Goal: Transaction & Acquisition: Purchase product/service

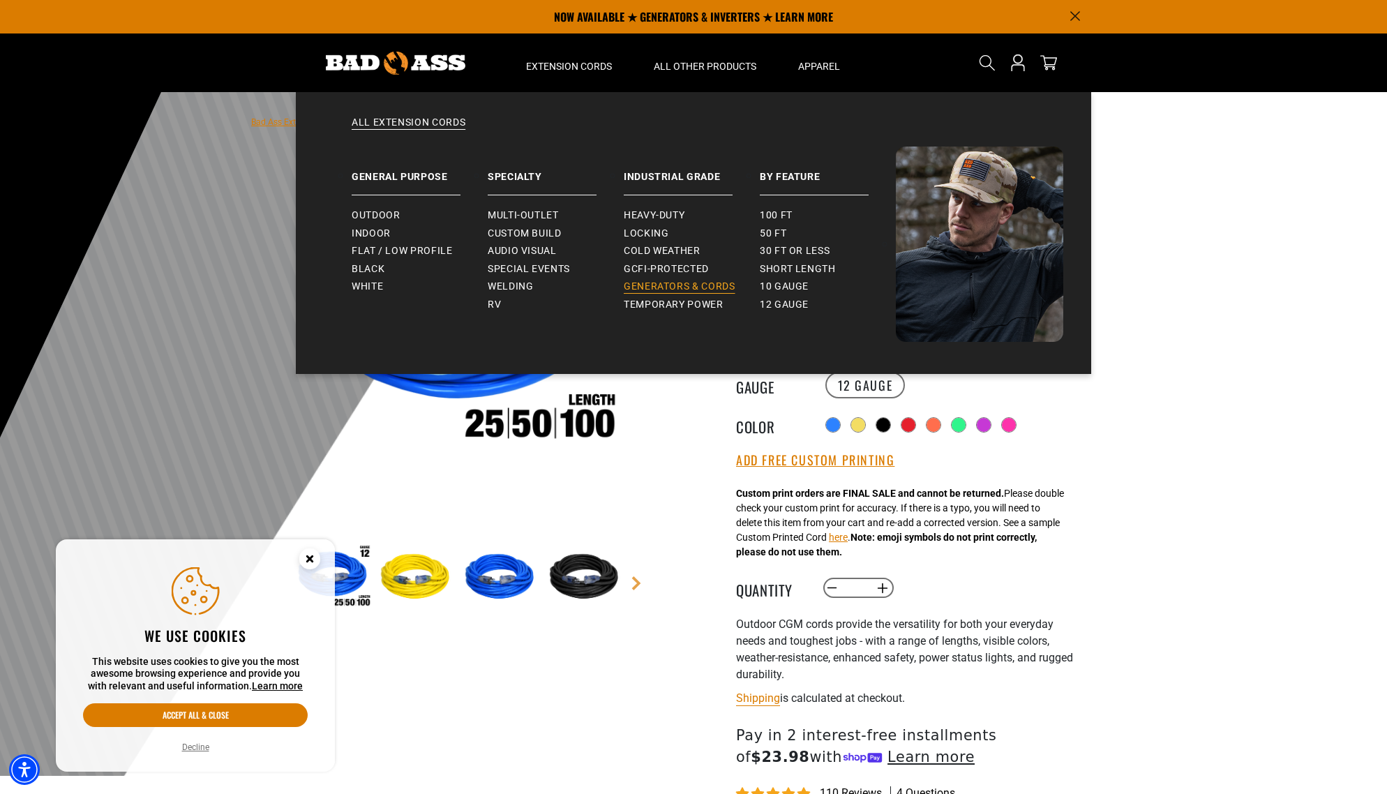
click at [669, 284] on span "Generators & Cords" at bounding box center [680, 286] width 112 height 13
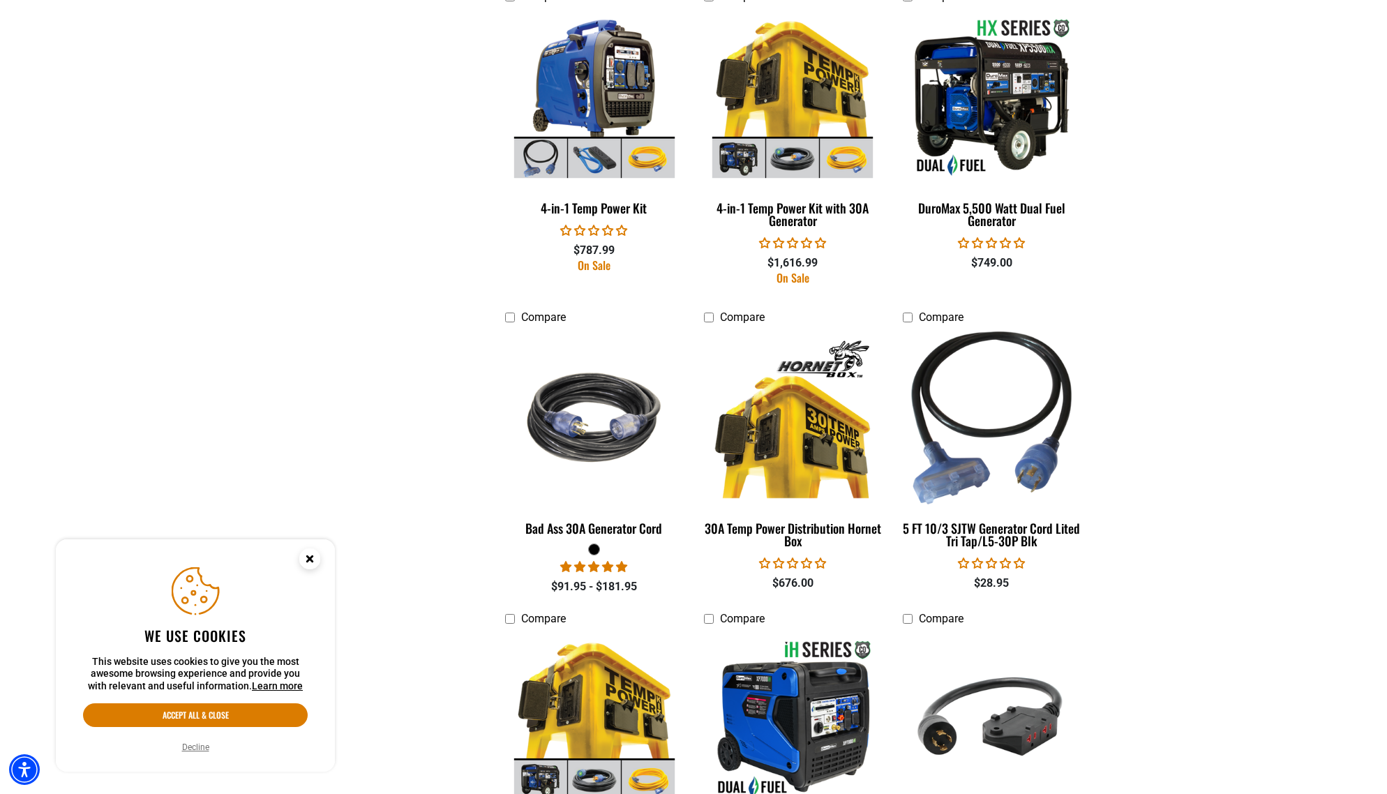
scroll to position [1142, 0]
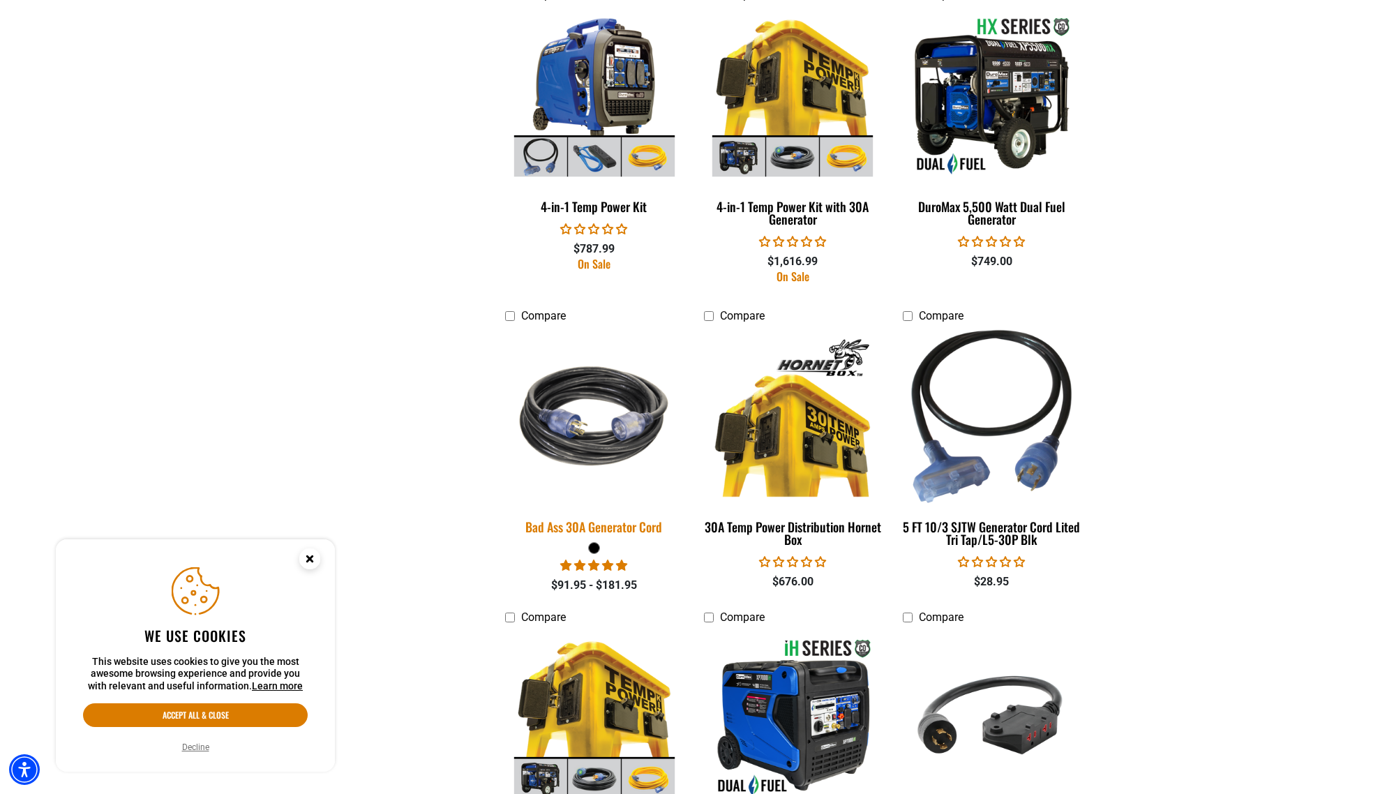
click at [612, 455] on img at bounding box center [594, 416] width 195 height 179
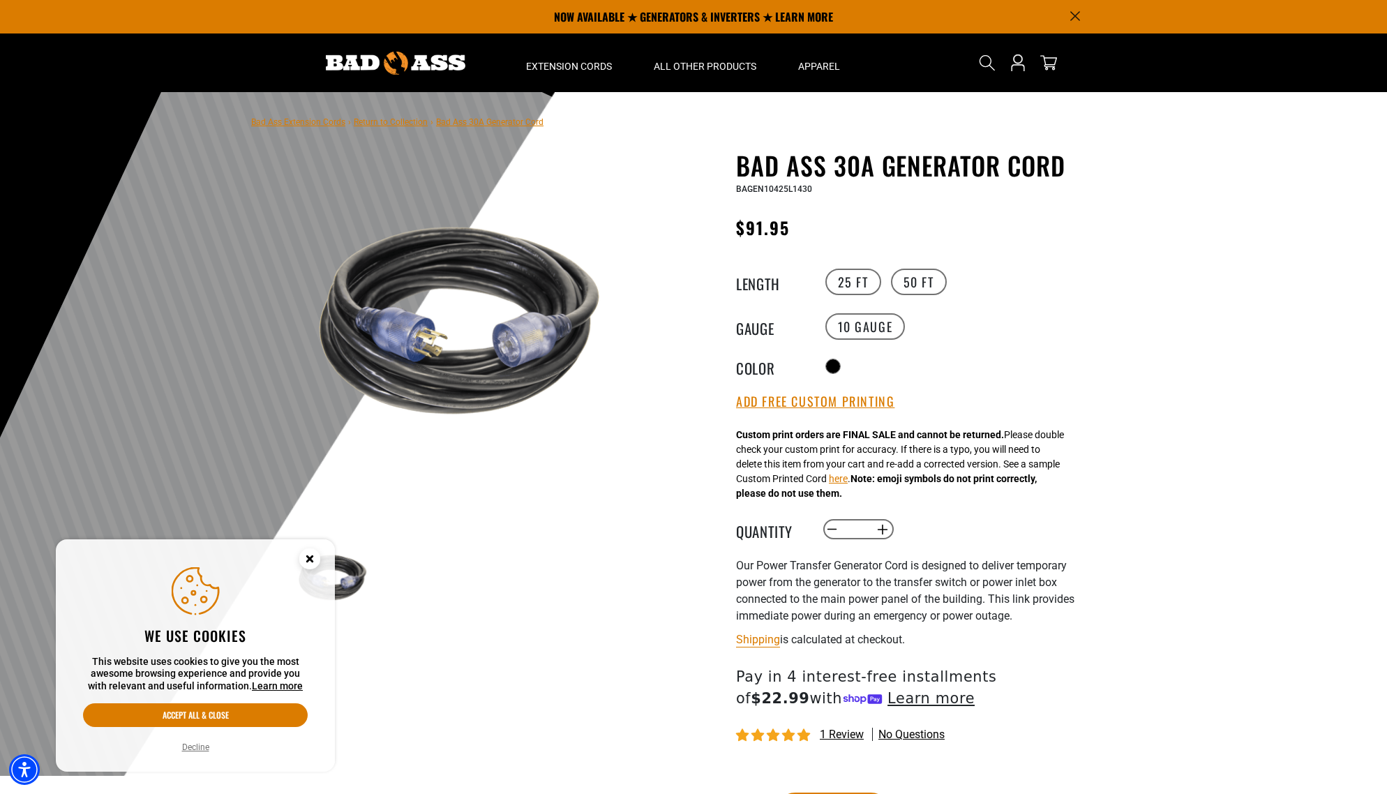
click at [308, 557] on icon "Close this option" at bounding box center [309, 558] width 5 height 5
